Goal: Information Seeking & Learning: Learn about a topic

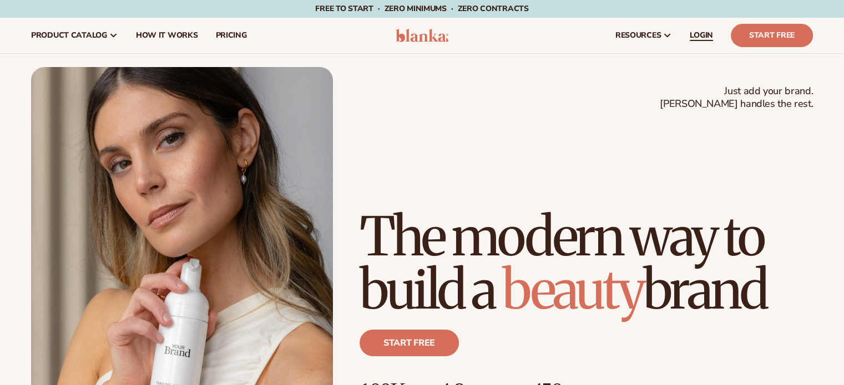
click at [700, 31] on span "LOGIN" at bounding box center [700, 35] width 23 height 9
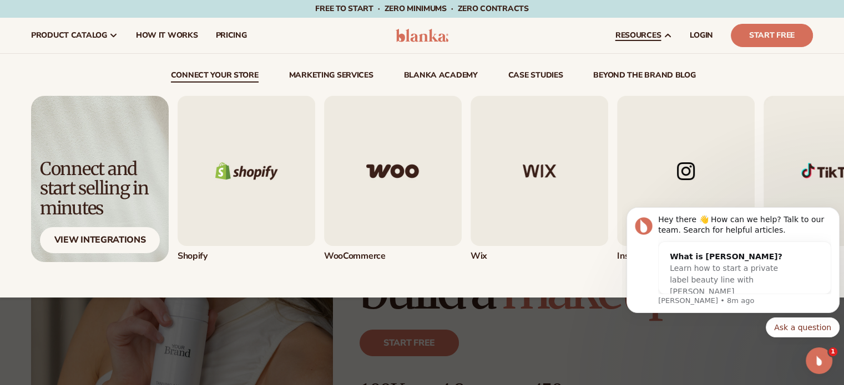
click at [632, 33] on span "resources" at bounding box center [637, 35] width 45 height 9
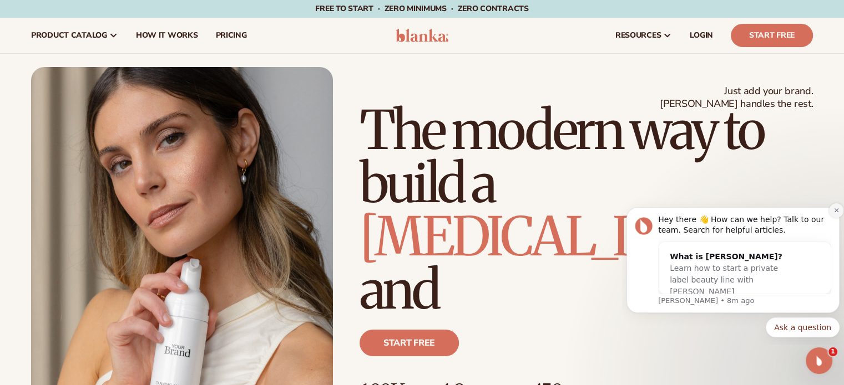
click at [836, 214] on icon "Dismiss notification" at bounding box center [836, 210] width 6 height 6
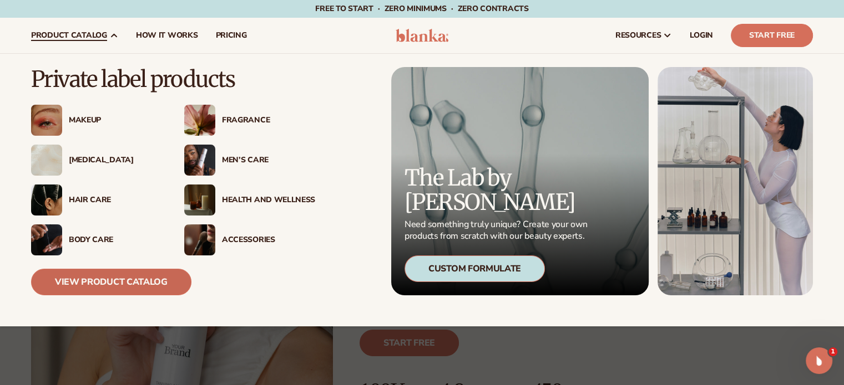
click at [160, 282] on link "View Product Catalog" at bounding box center [111, 282] width 160 height 27
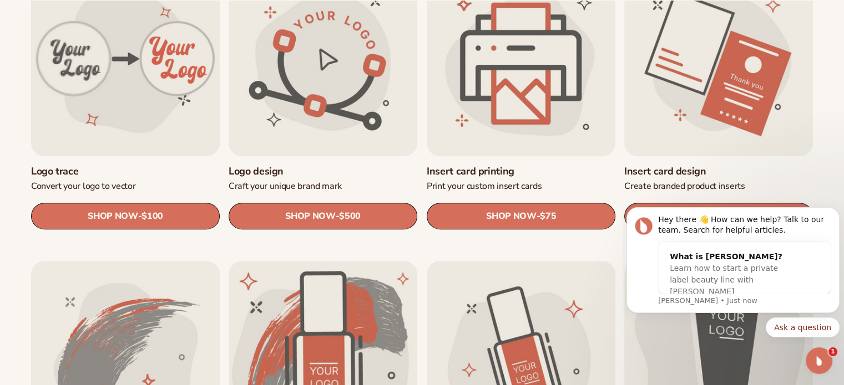
scroll to position [444, 0]
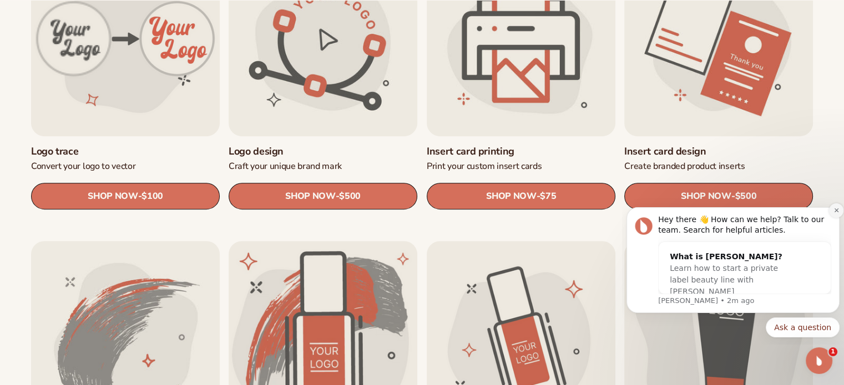
click at [829, 212] on button "Dismiss notification" at bounding box center [836, 211] width 14 height 14
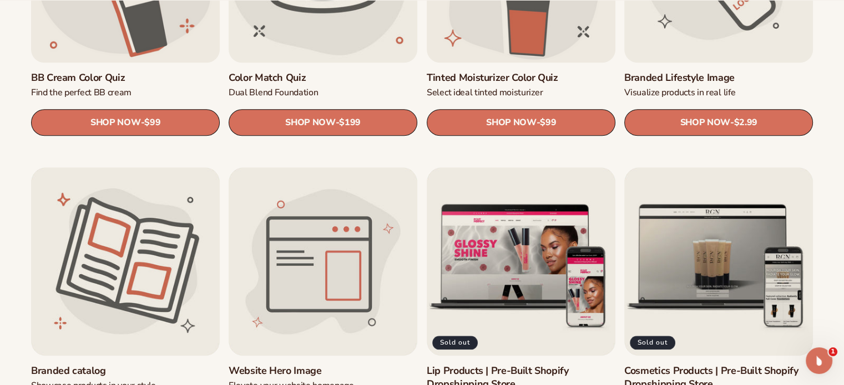
scroll to position [1331, 0]
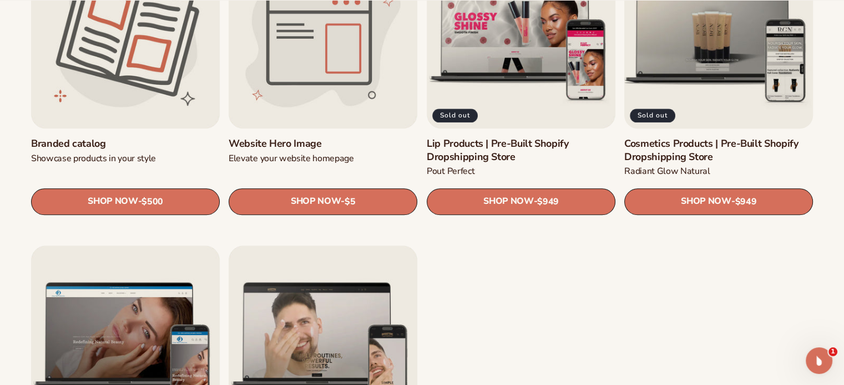
click at [716, 138] on link "Cosmetics Products | Pre-Built Shopify Dropshipping Store" at bounding box center [718, 151] width 189 height 26
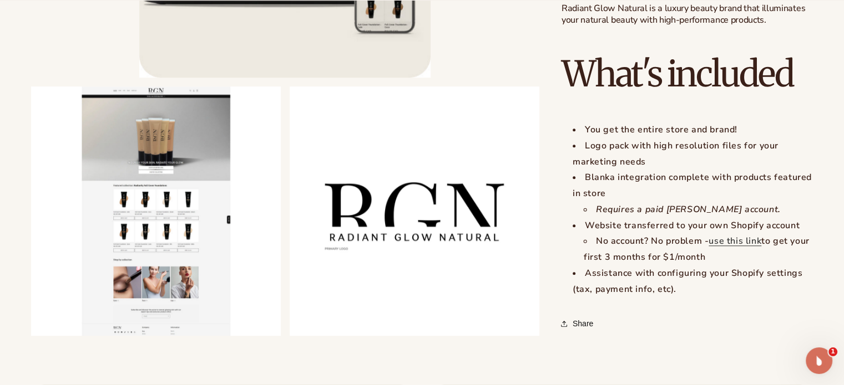
scroll to position [1109, 0]
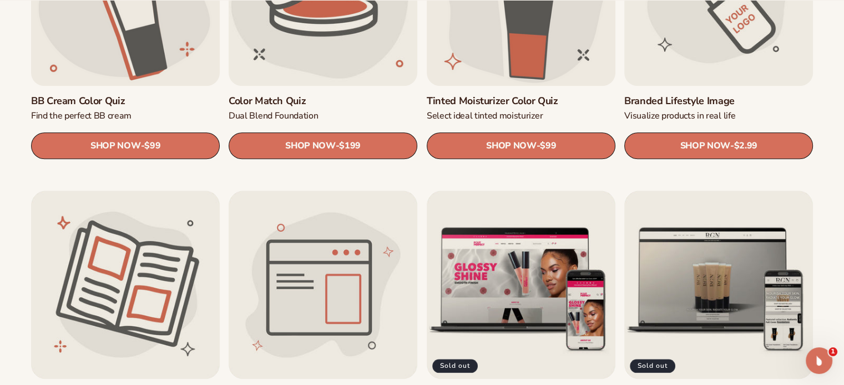
scroll to position [1220, 0]
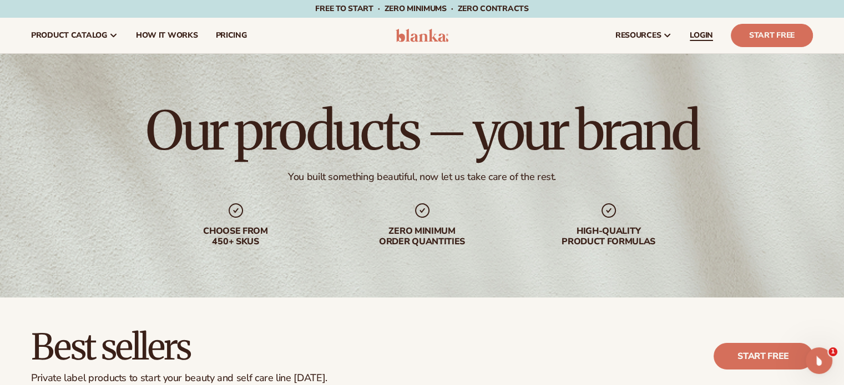
click at [699, 37] on span "LOGIN" at bounding box center [700, 35] width 23 height 9
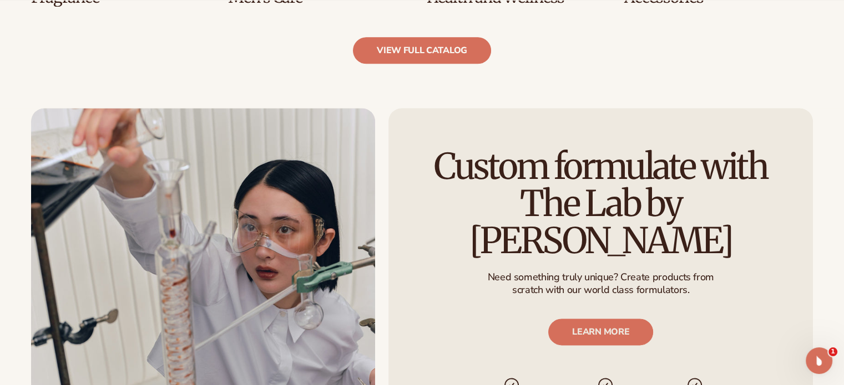
scroll to position [1276, 0]
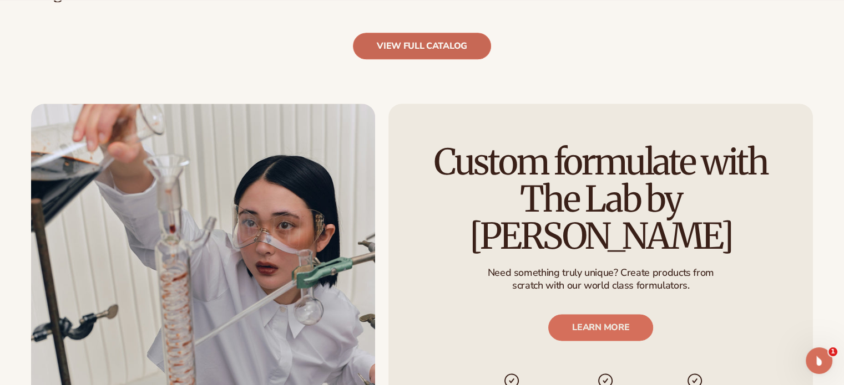
click at [395, 39] on link "view full catalog" at bounding box center [422, 46] width 138 height 27
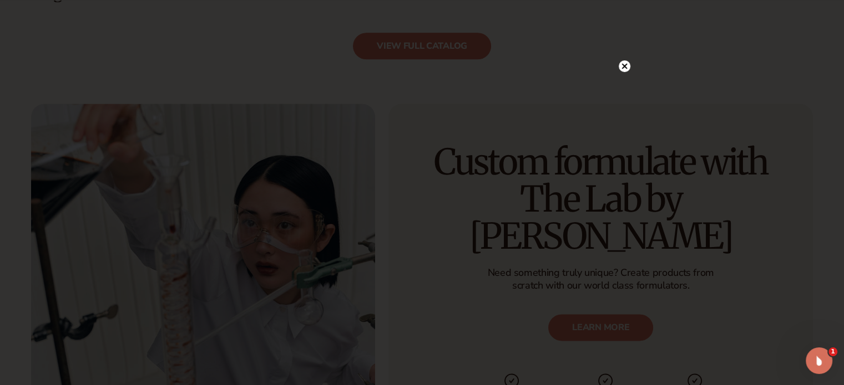
click at [623, 67] on icon at bounding box center [624, 67] width 6 height 6
